Goal: Use online tool/utility: Utilize a website feature to perform a specific function

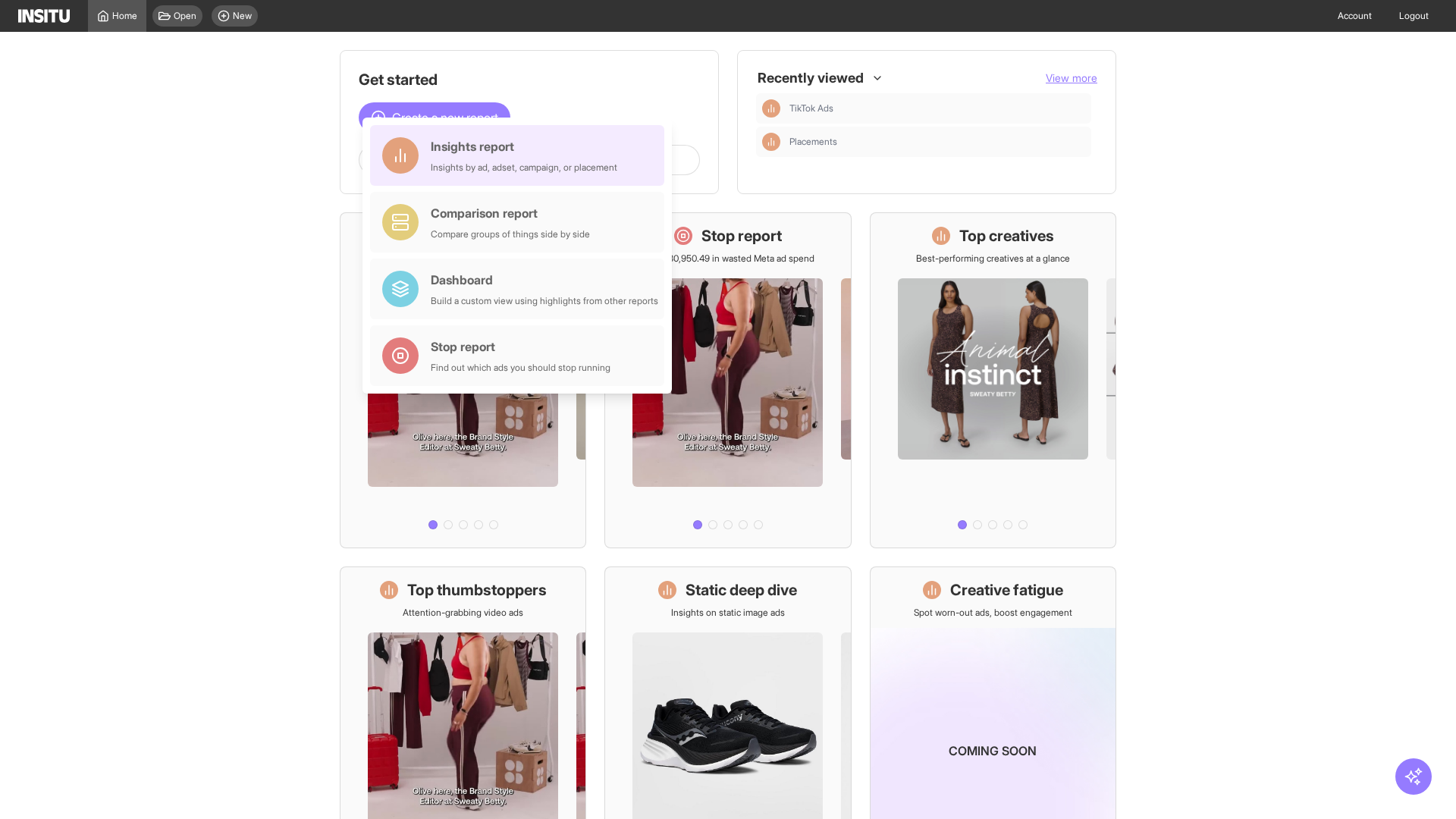
click at [521, 155] on div "Insights report Insights by ad, adset, campaign, or placement" at bounding box center [525, 155] width 187 height 36
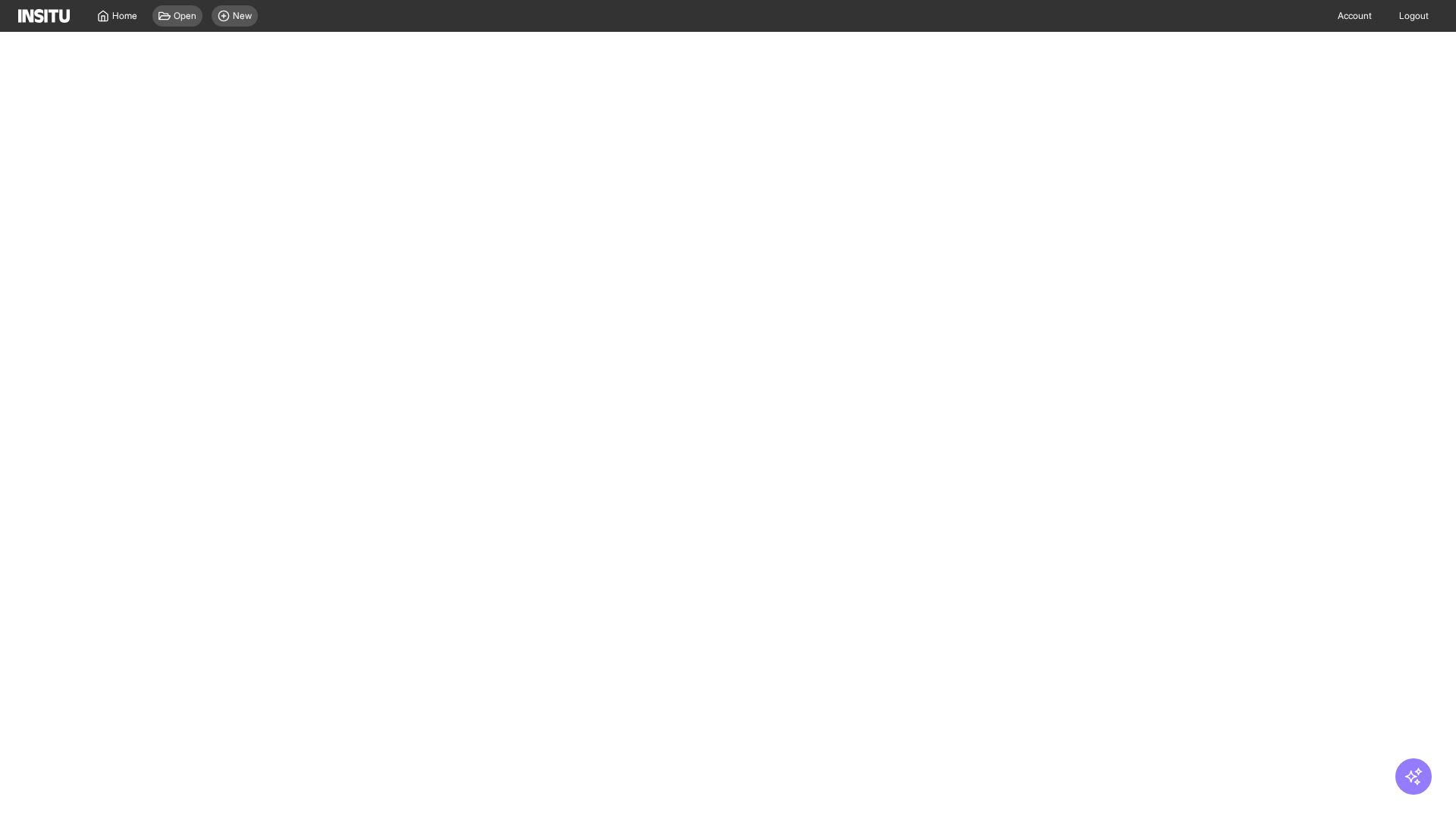
select select "**"
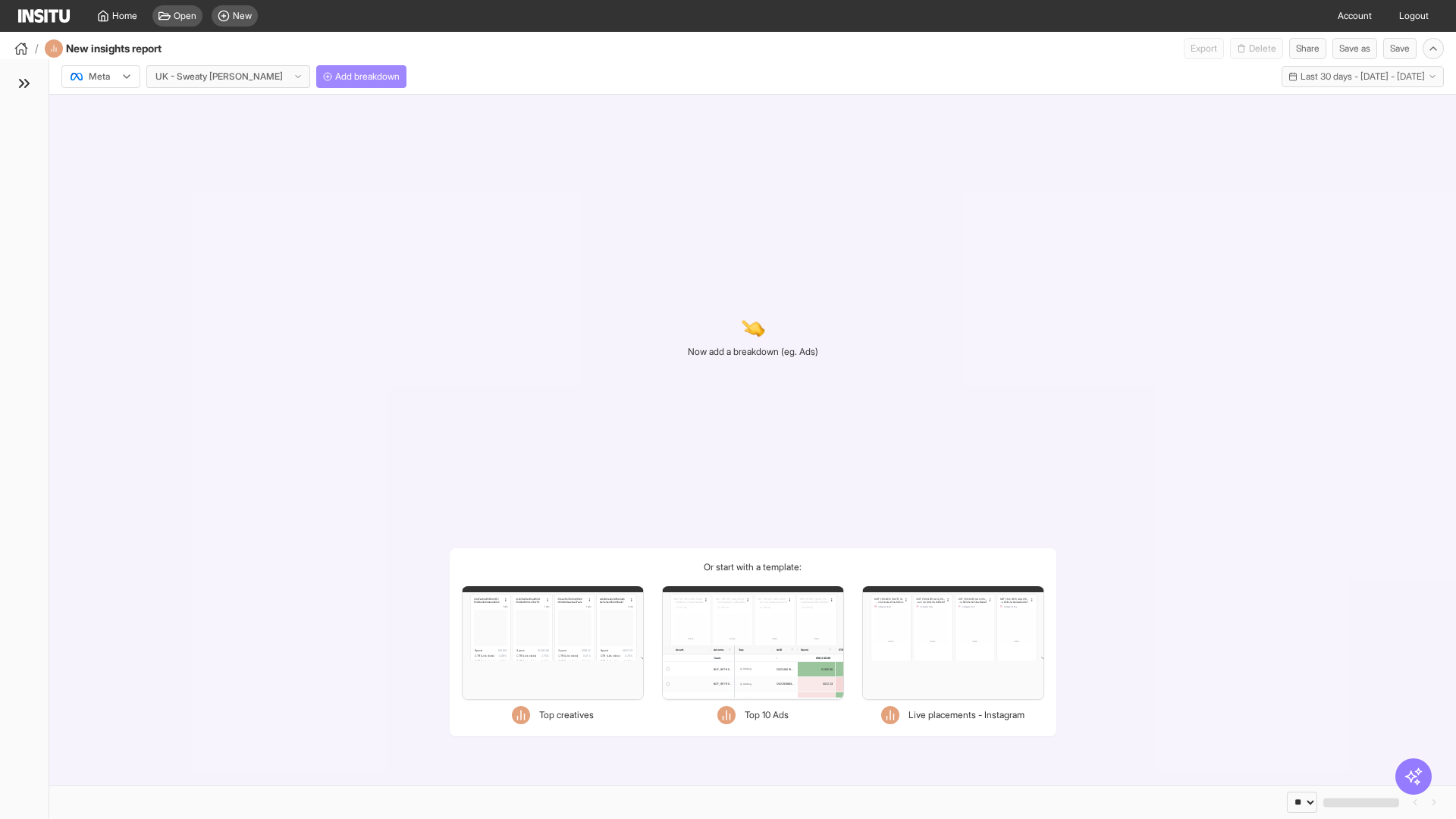
click at [335, 77] on span "Add breakdown" at bounding box center [367, 77] width 64 height 12
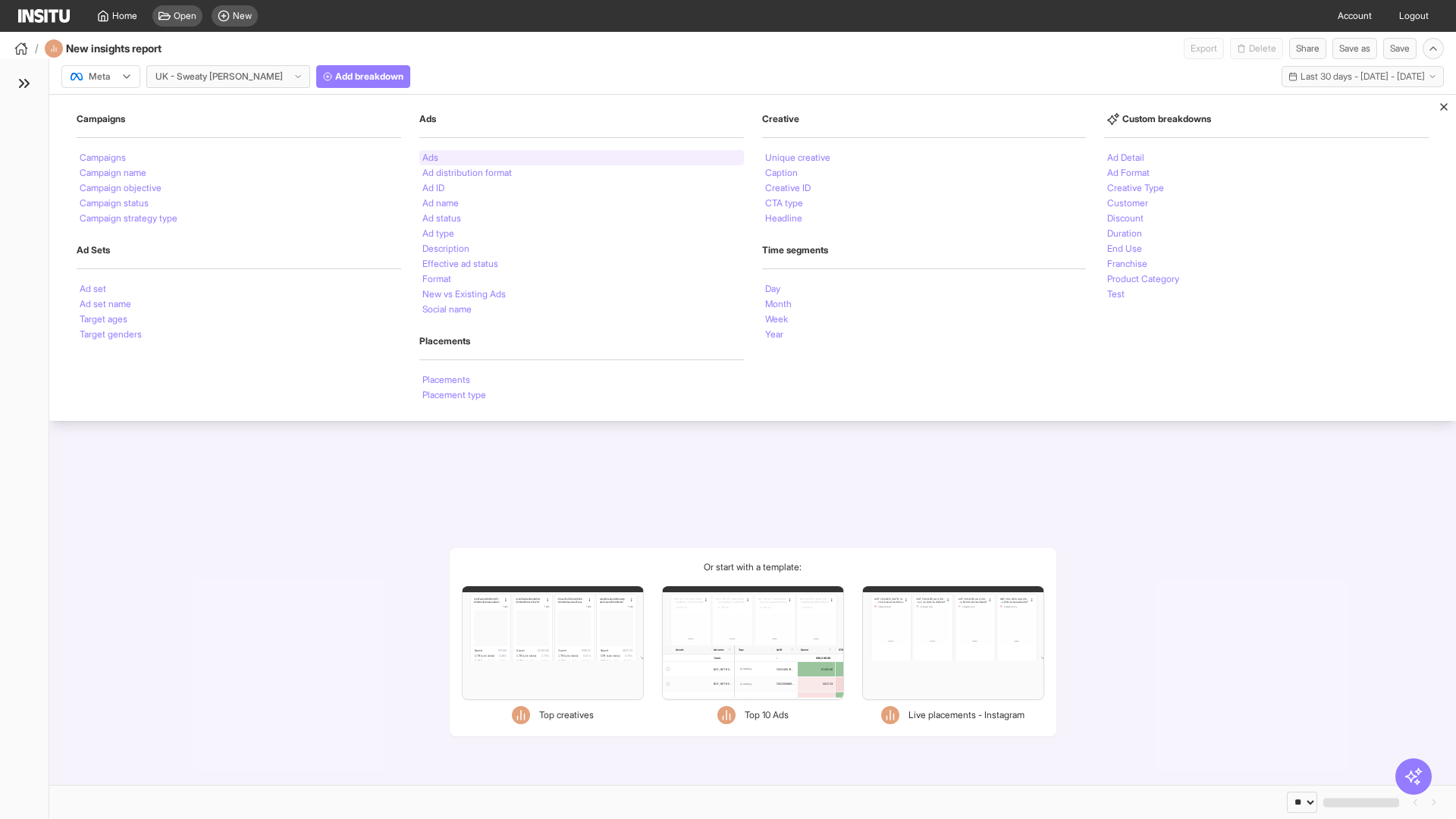
click at [430, 158] on li "Ads" at bounding box center [430, 158] width 16 height 9
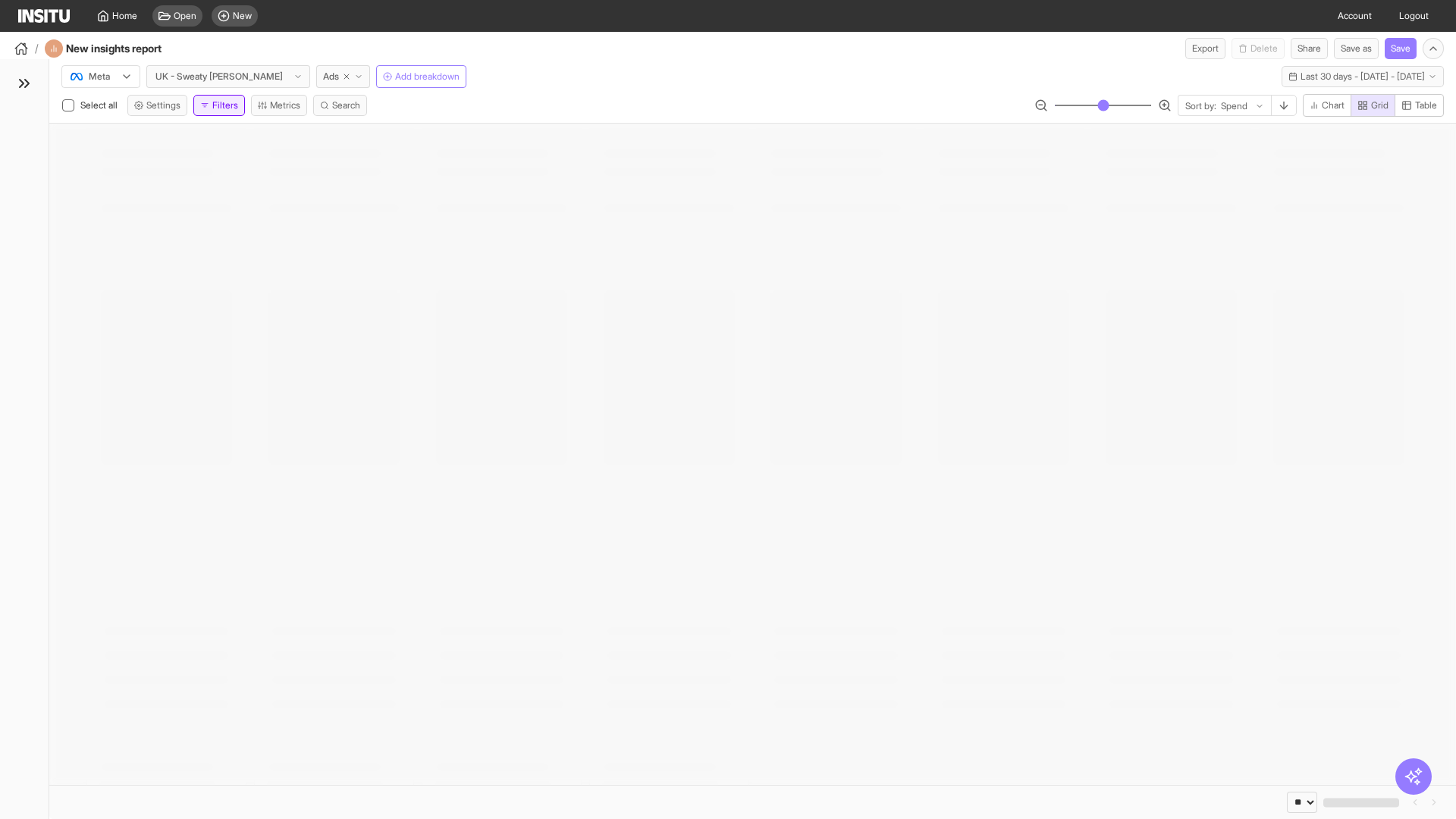
click at [222, 106] on button "Filters" at bounding box center [219, 106] width 51 height 21
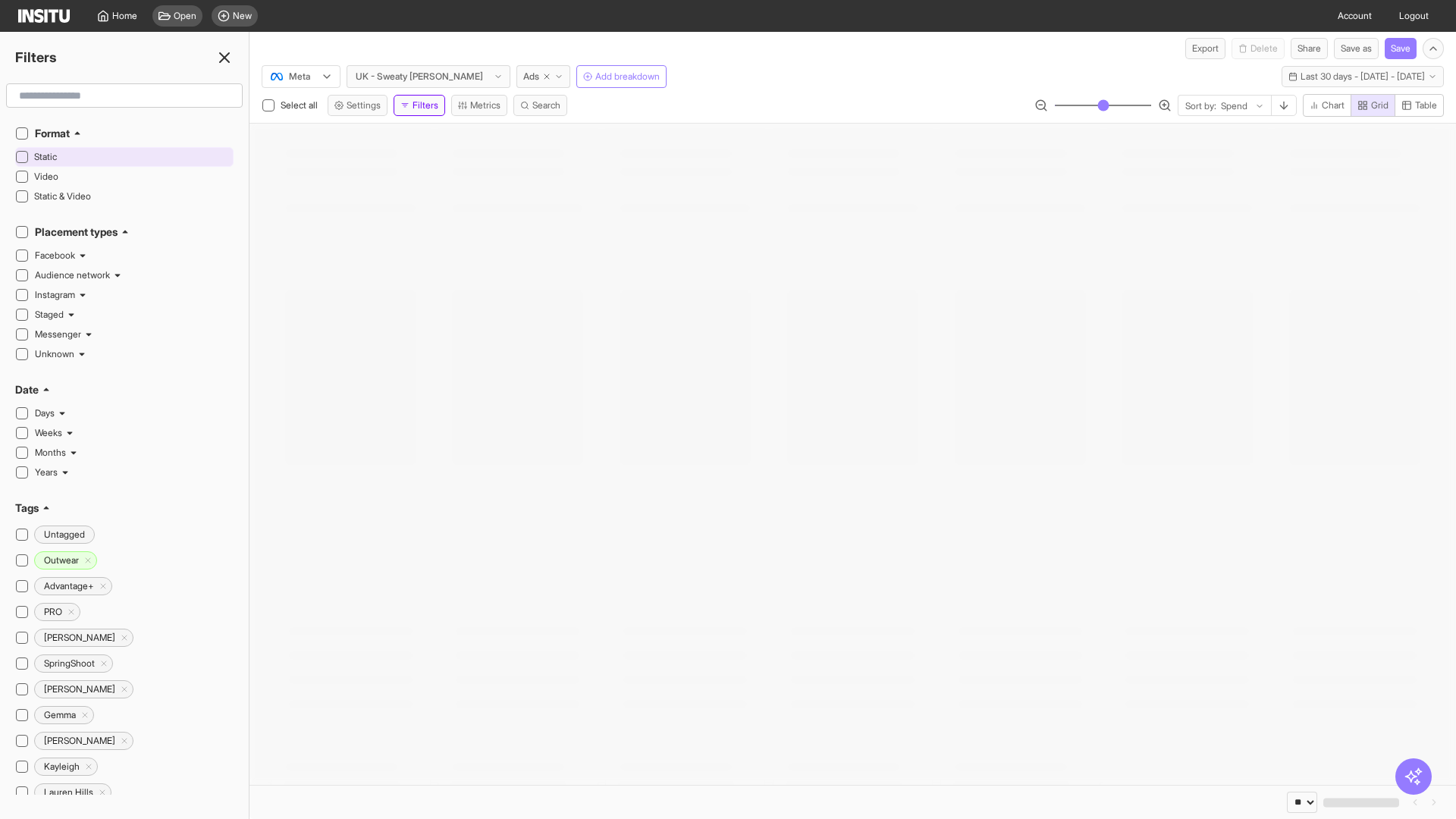
click at [132, 157] on span "Static" at bounding box center [132, 157] width 196 height 12
click at [225, 57] on line at bounding box center [224, 57] width 9 height 9
